Goal: Information Seeking & Learning: Learn about a topic

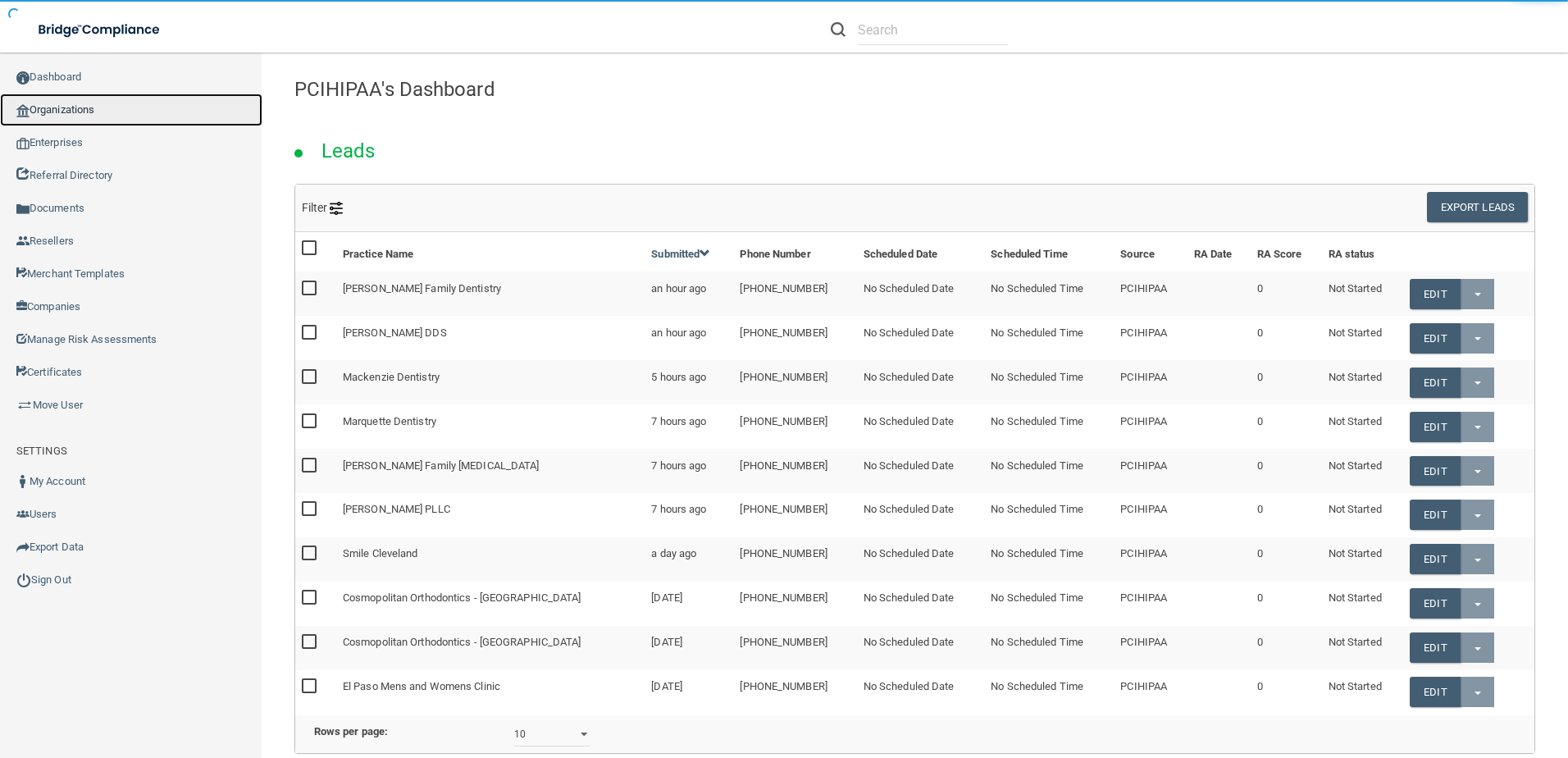
click at [113, 120] on link "Organizations" at bounding box center [131, 110] width 262 height 33
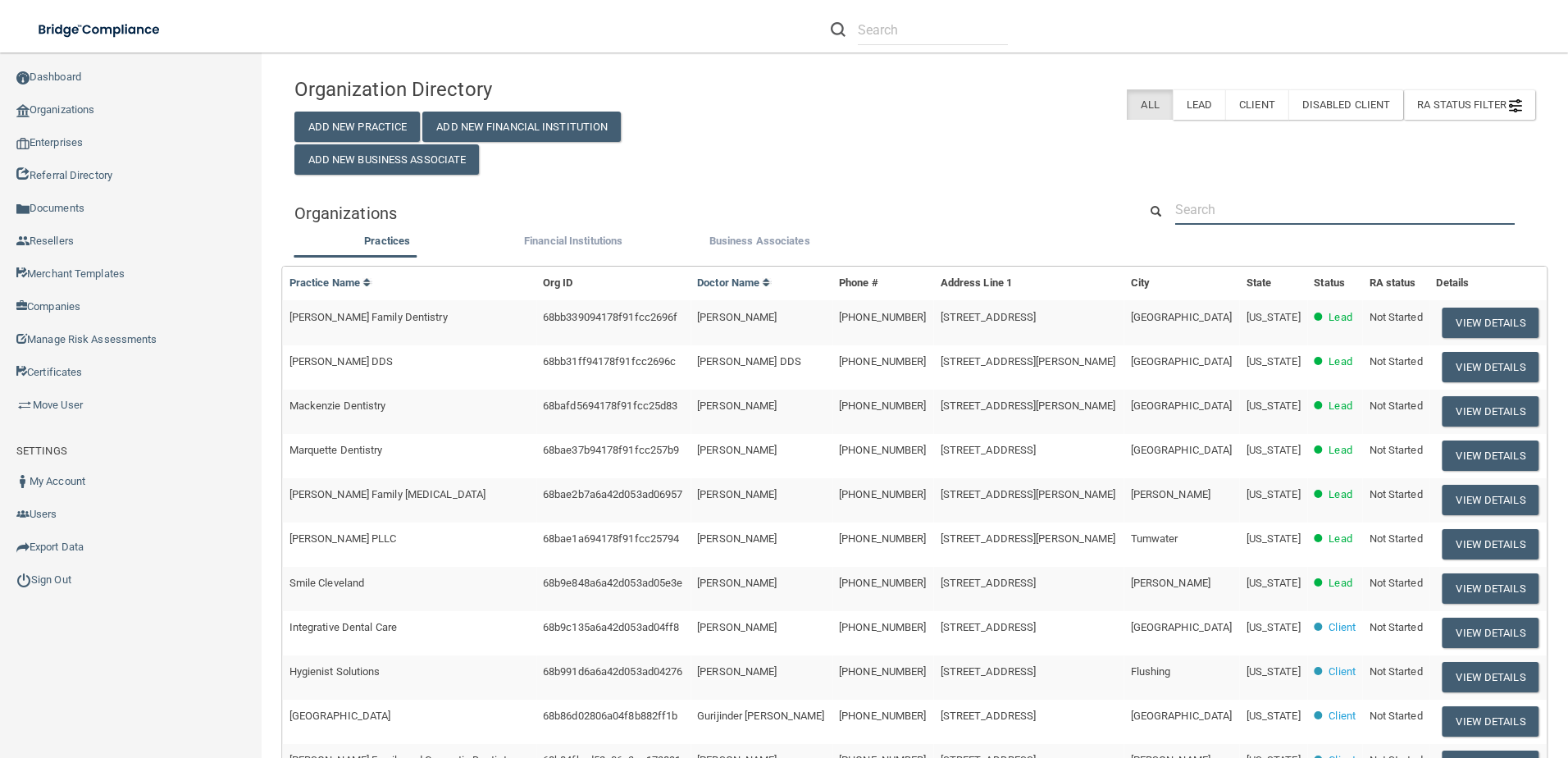
click at [1298, 206] on input "text" at bounding box center [1344, 209] width 339 height 30
paste input "Hydration Therapy & Weight Loss Center"
type input "Hydration Therapy & Weight Loss Center"
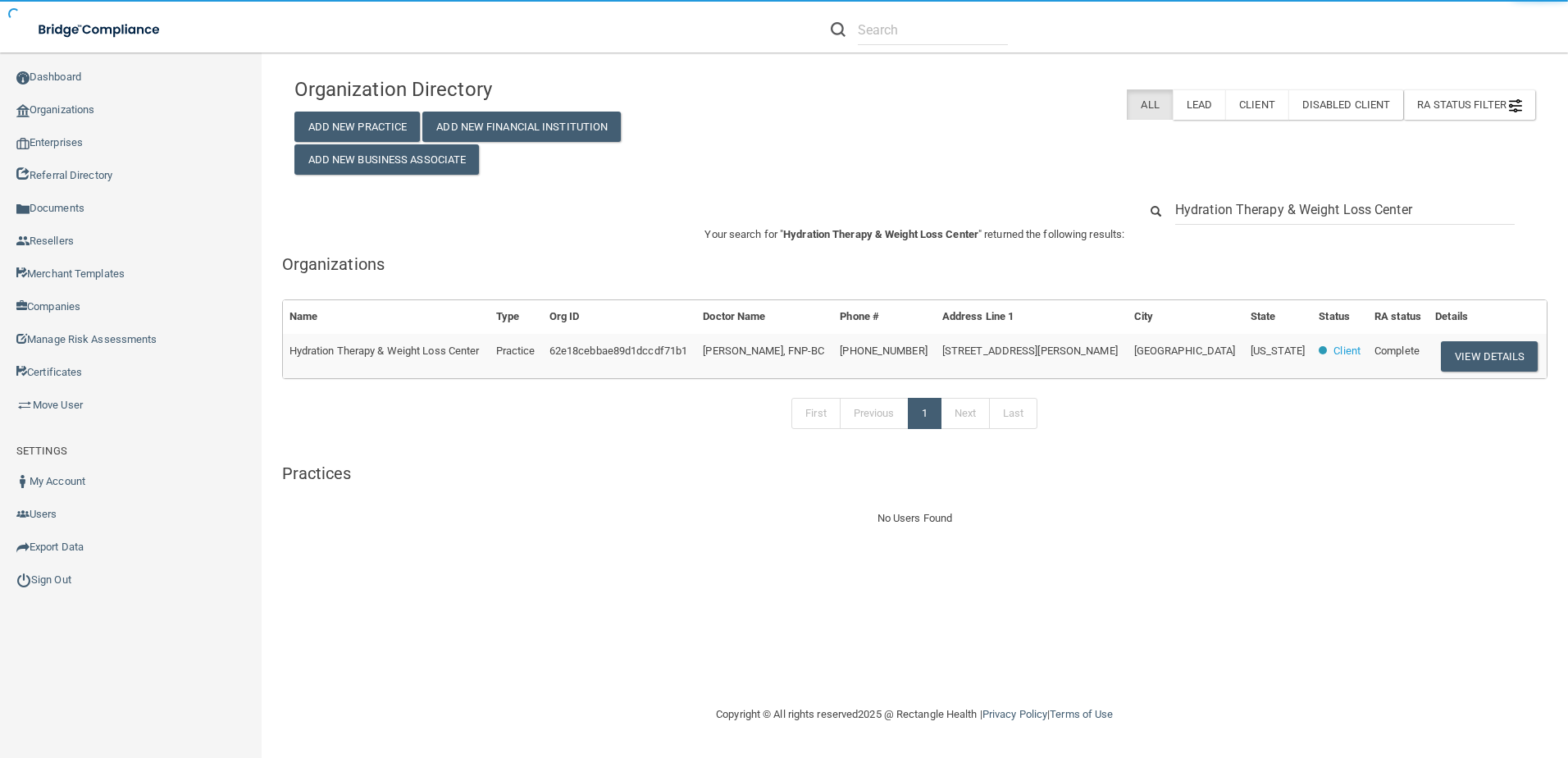
click at [1445, 354] on button "View Details" at bounding box center [1489, 356] width 97 height 30
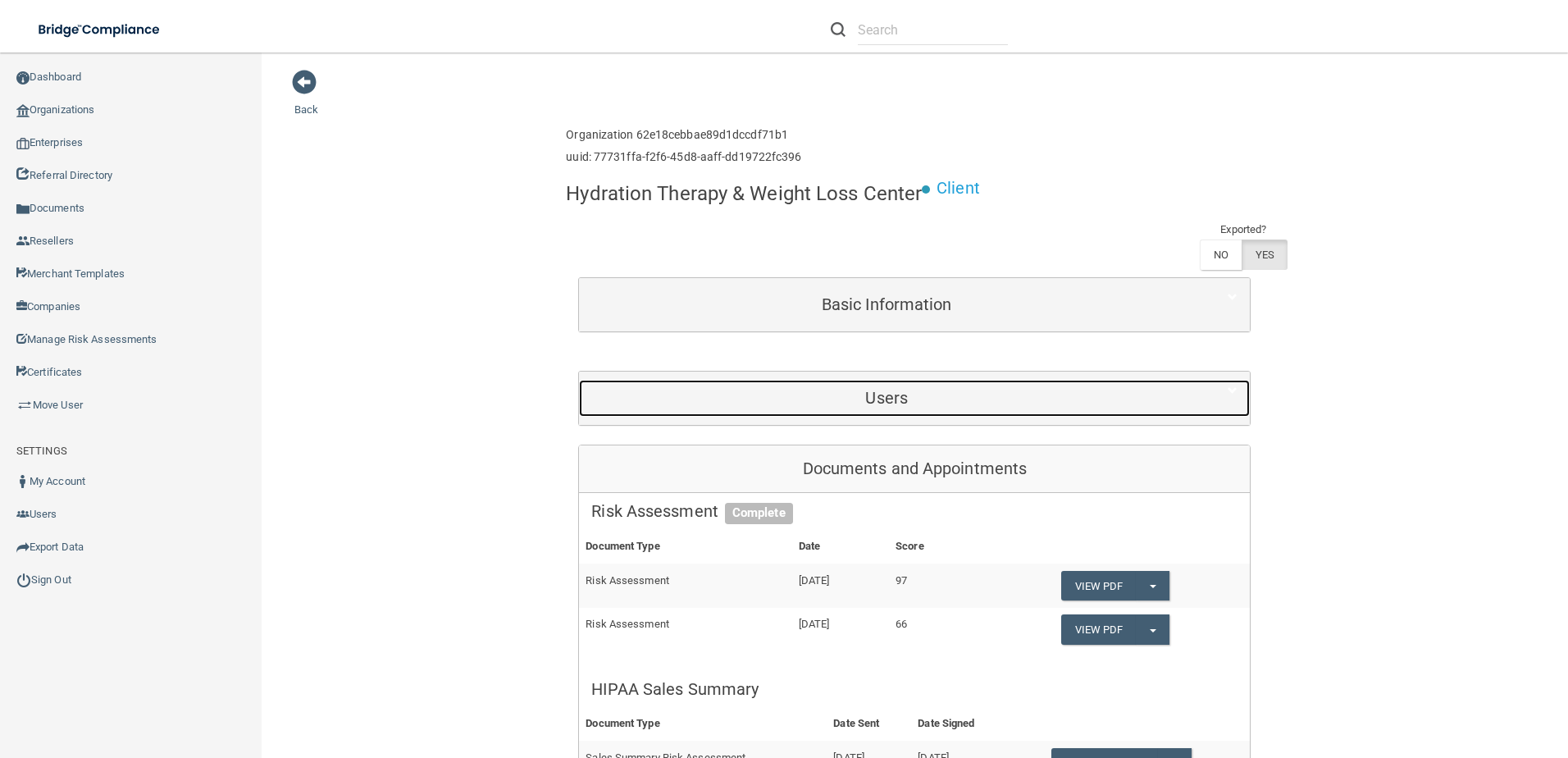
drag, startPoint x: 866, startPoint y: 404, endPoint x: 844, endPoint y: 404, distance: 22.0
click at [865, 404] on h5 "Users" at bounding box center [887, 398] width 591 height 18
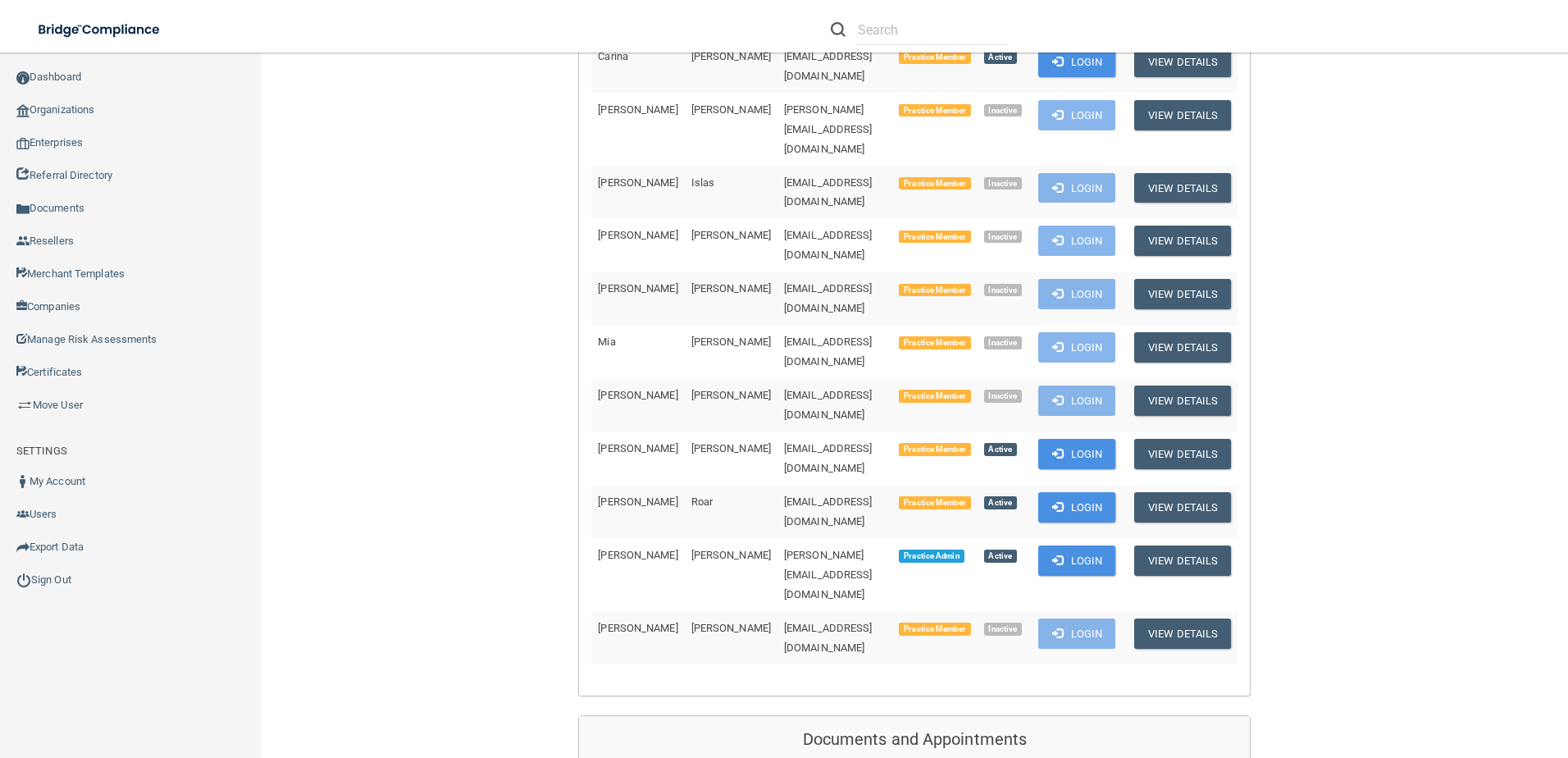
scroll to position [410, 0]
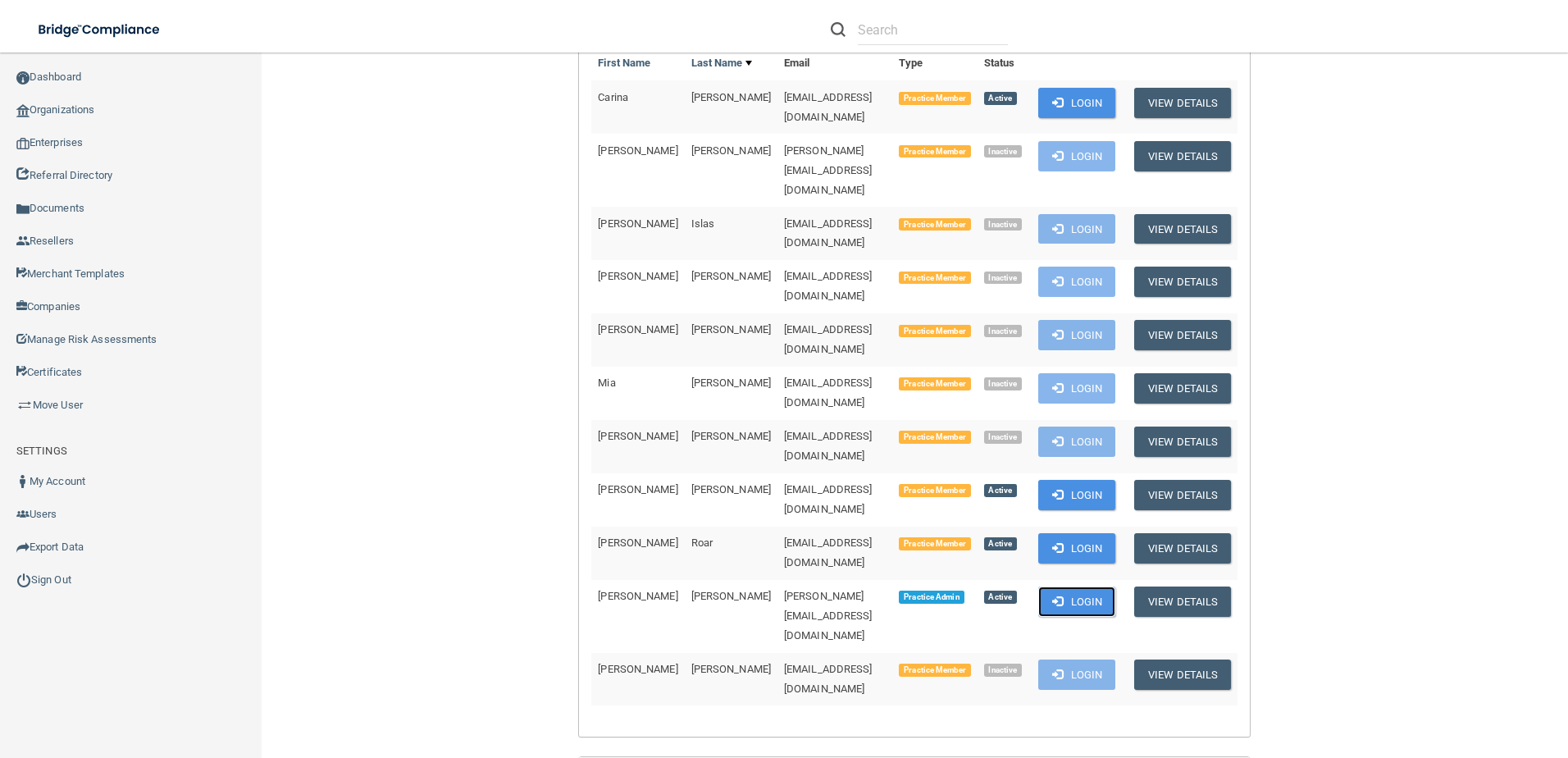
click at [1070, 586] on button "Login" at bounding box center [1077, 601] width 78 height 30
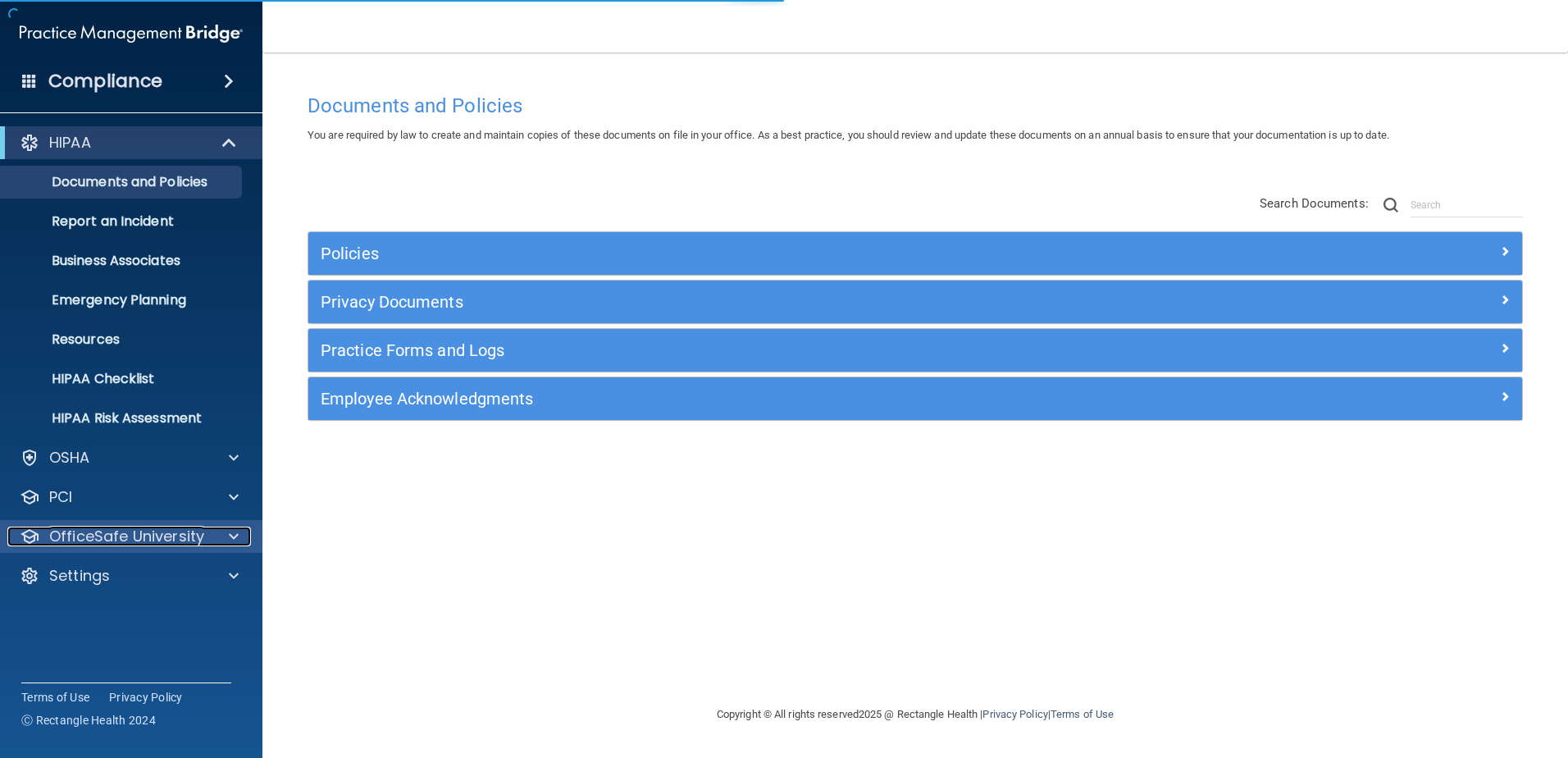
click at [130, 529] on p "OfficeSafe University" at bounding box center [127, 537] width 155 height 20
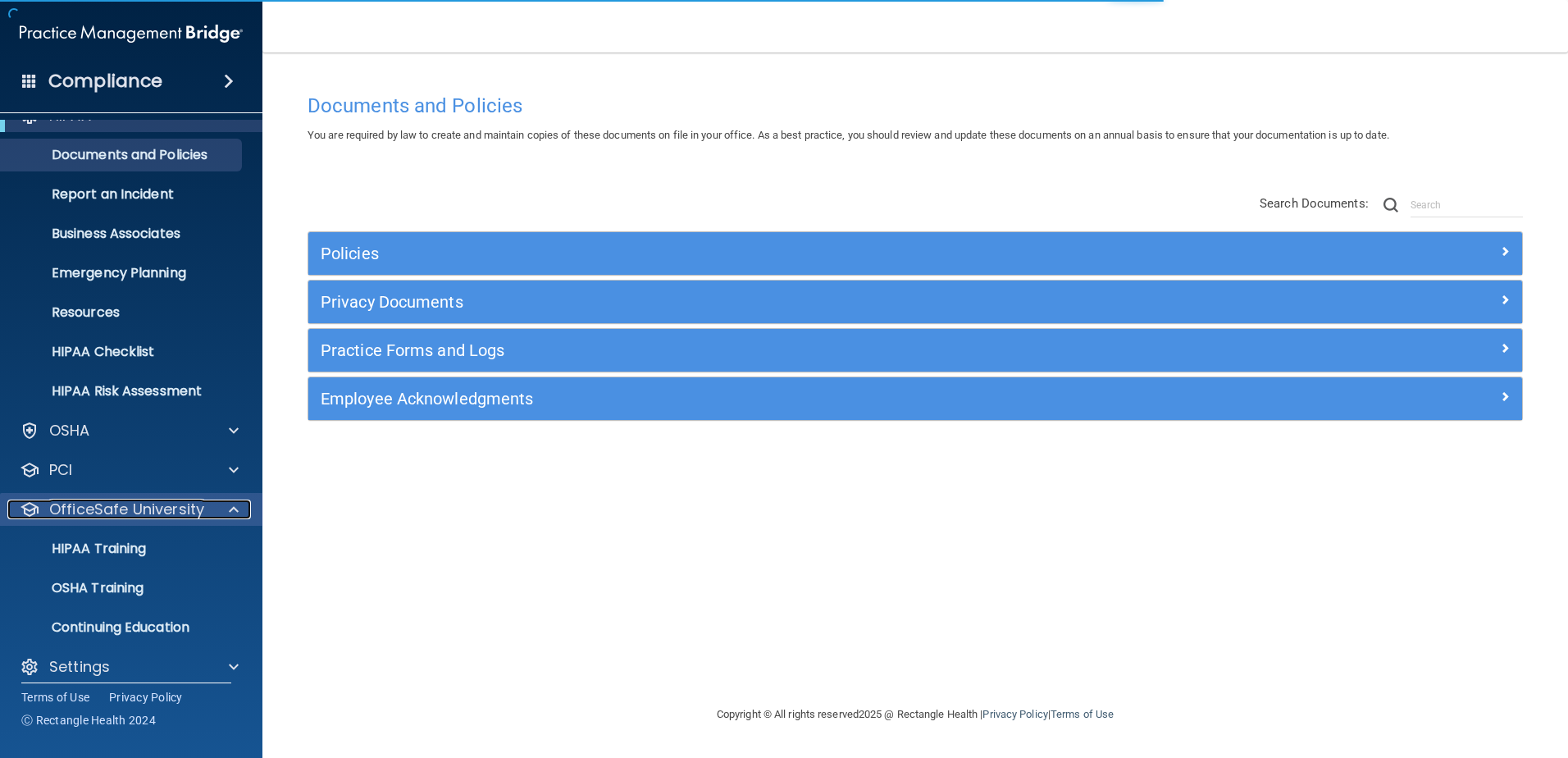
scroll to position [41, 0]
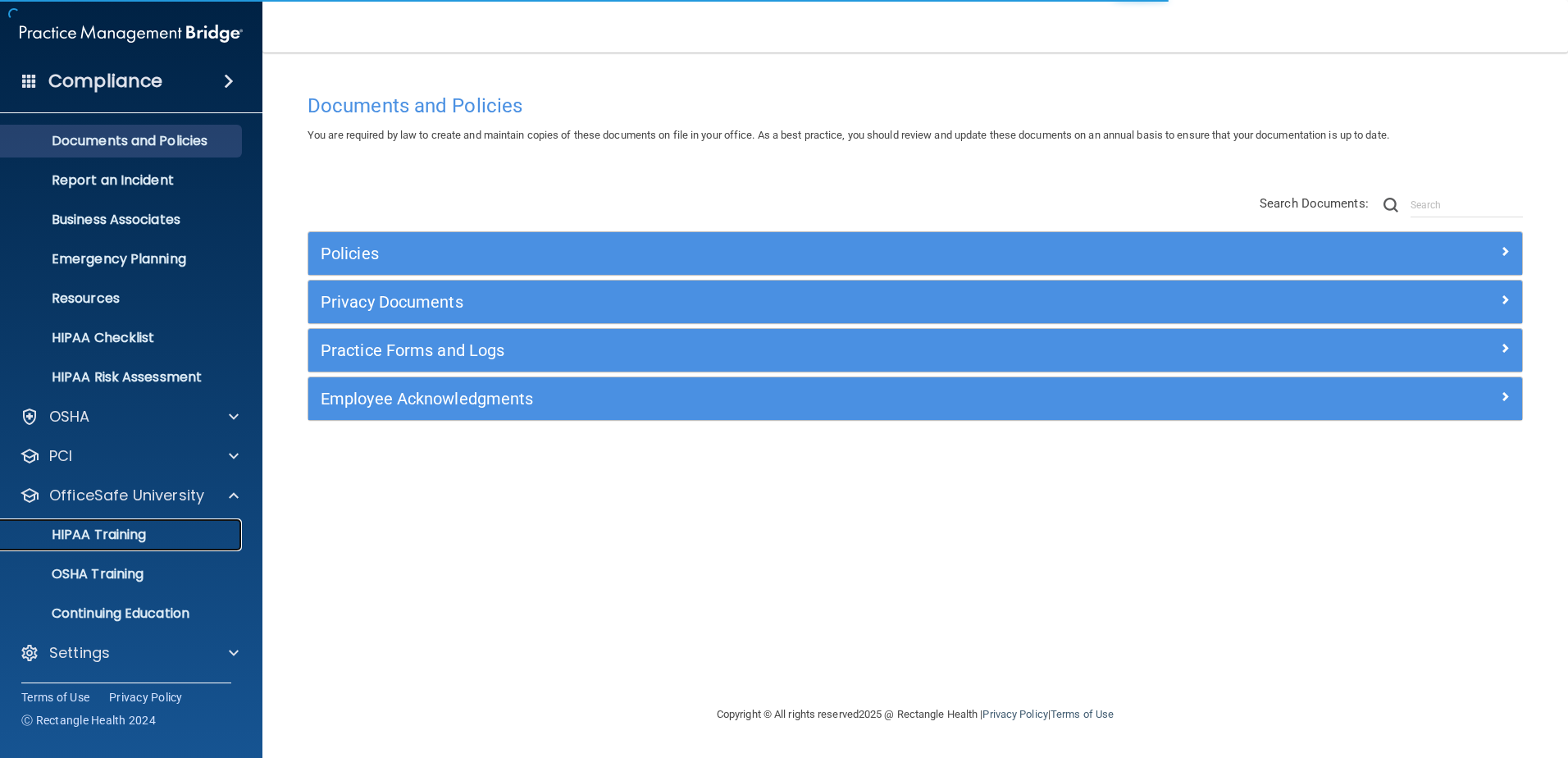
click at [171, 531] on div "HIPAA Training" at bounding box center [123, 535] width 224 height 16
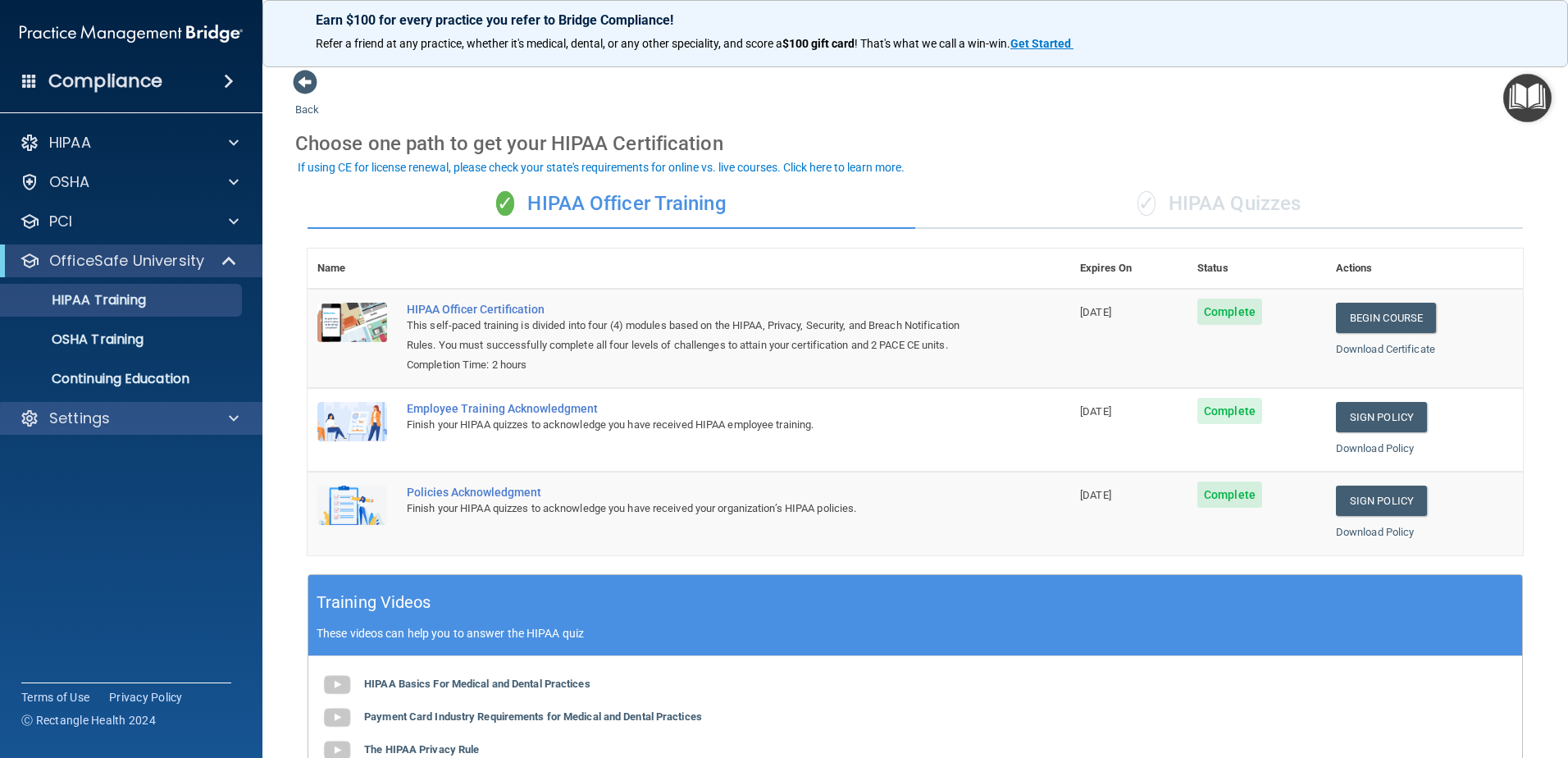
click at [153, 429] on div "Settings" at bounding box center [132, 418] width 263 height 33
click at [227, 420] on div at bounding box center [231, 419] width 41 height 20
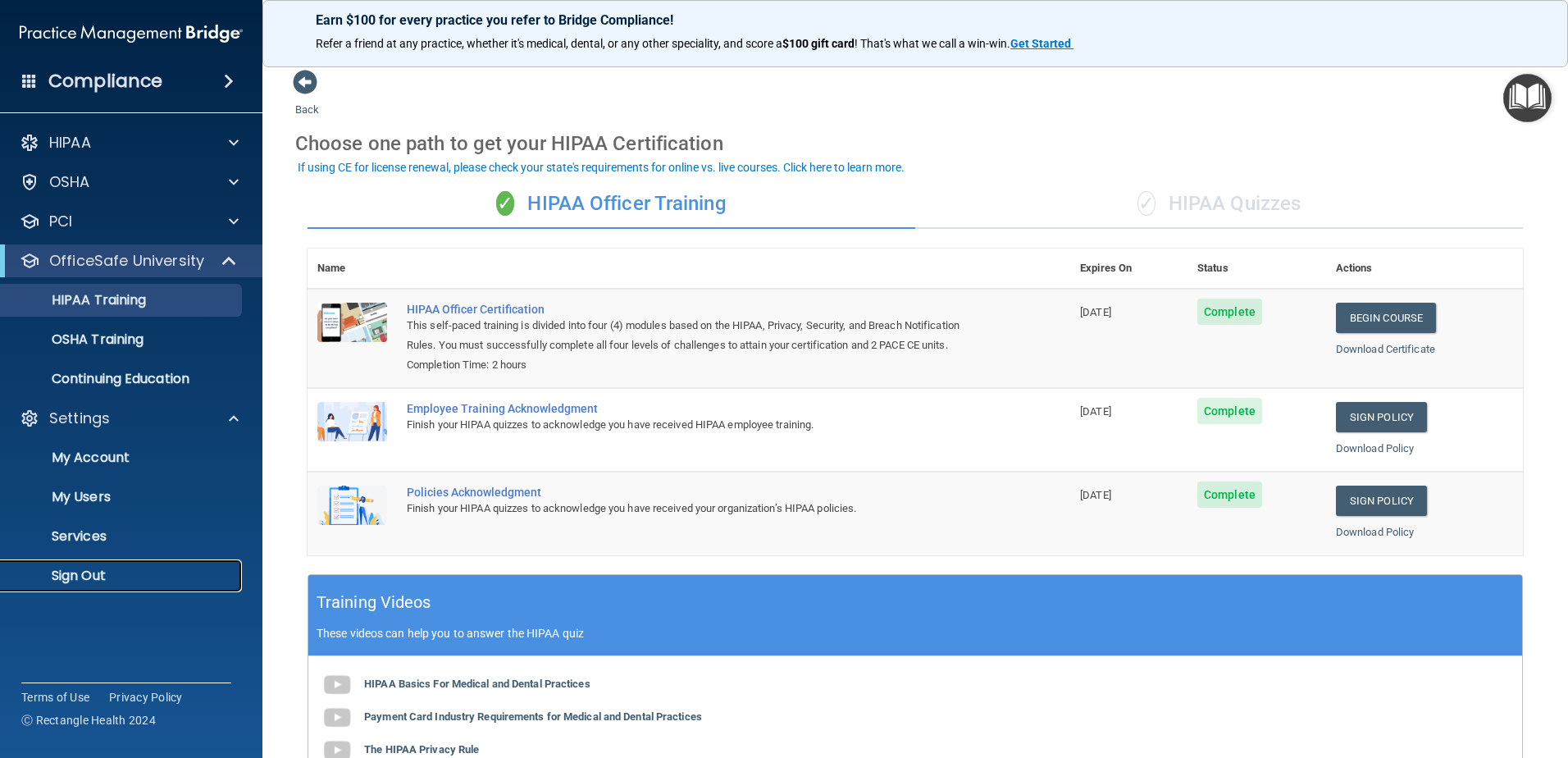
click at [116, 576] on p "Sign Out" at bounding box center [123, 576] width 224 height 16
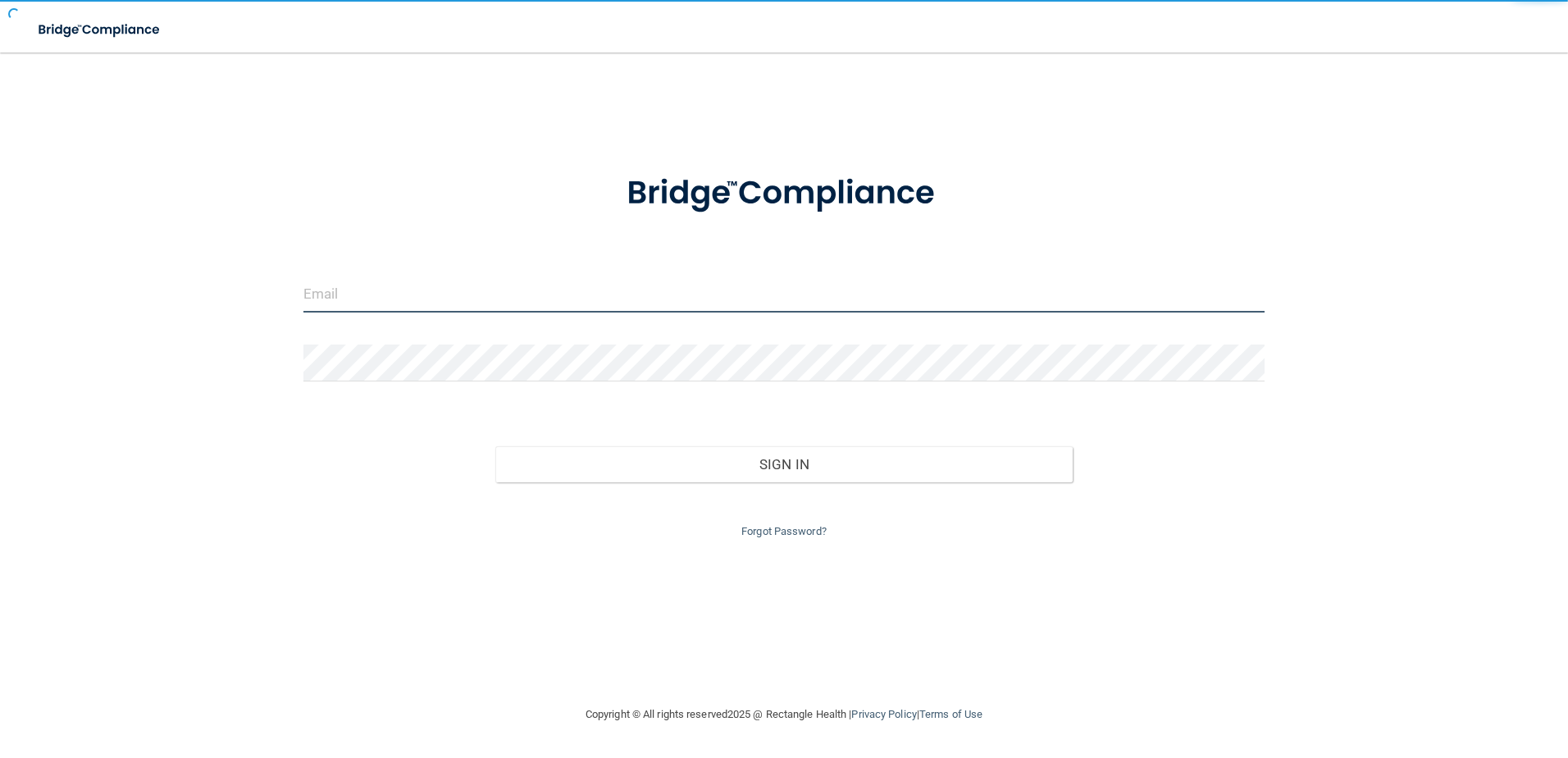
type input "mgreenberg@rectanglehealth.com"
